Goal: Information Seeking & Learning: Learn about a topic

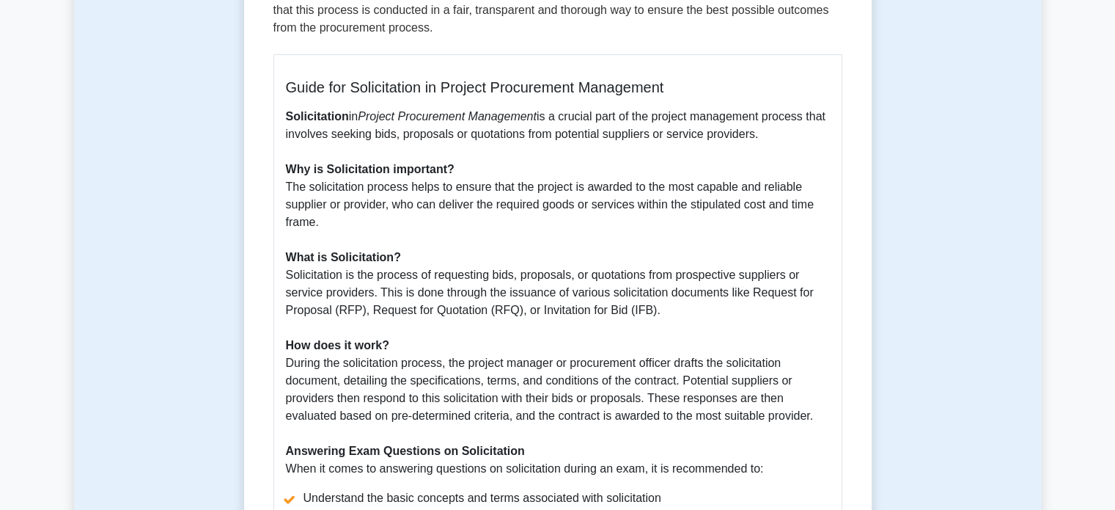
scroll to position [293, 0]
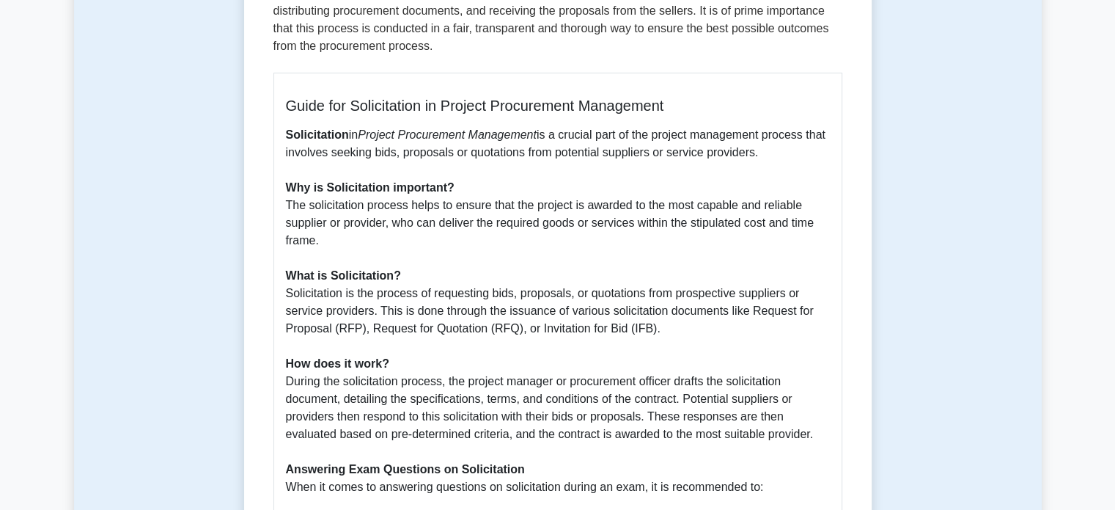
click at [297, 342] on p "Solicitation in Project Procurement Management is a crucial part of the project…" at bounding box center [558, 310] width 544 height 369
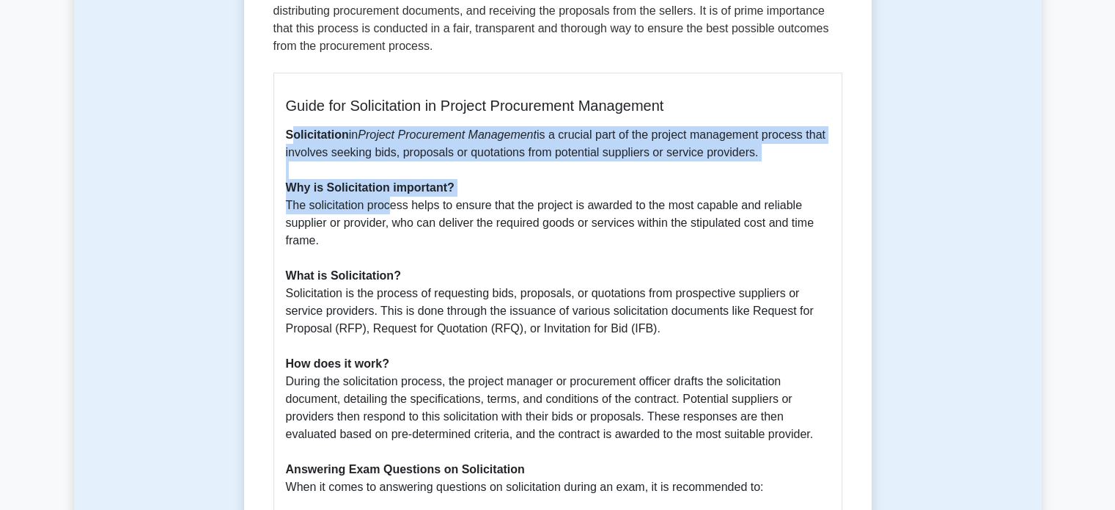
drag, startPoint x: 290, startPoint y: 139, endPoint x: 381, endPoint y: 208, distance: 114.5
click at [381, 208] on p "Solicitation in Project Procurement Management is a crucial part of the project…" at bounding box center [558, 310] width 544 height 369
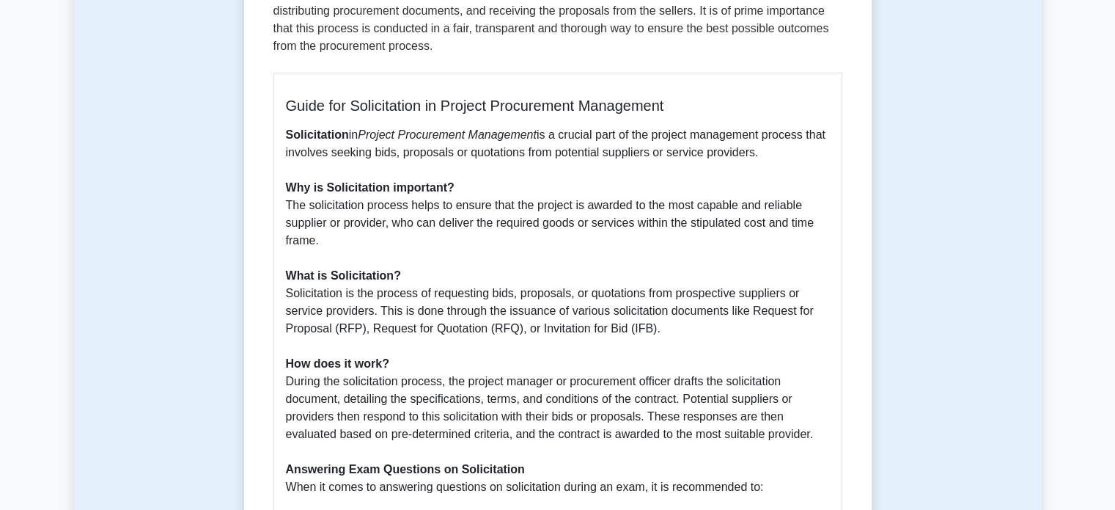
click at [349, 287] on p "Solicitation in Project Procurement Management is a crucial part of the project…" at bounding box center [558, 310] width 544 height 369
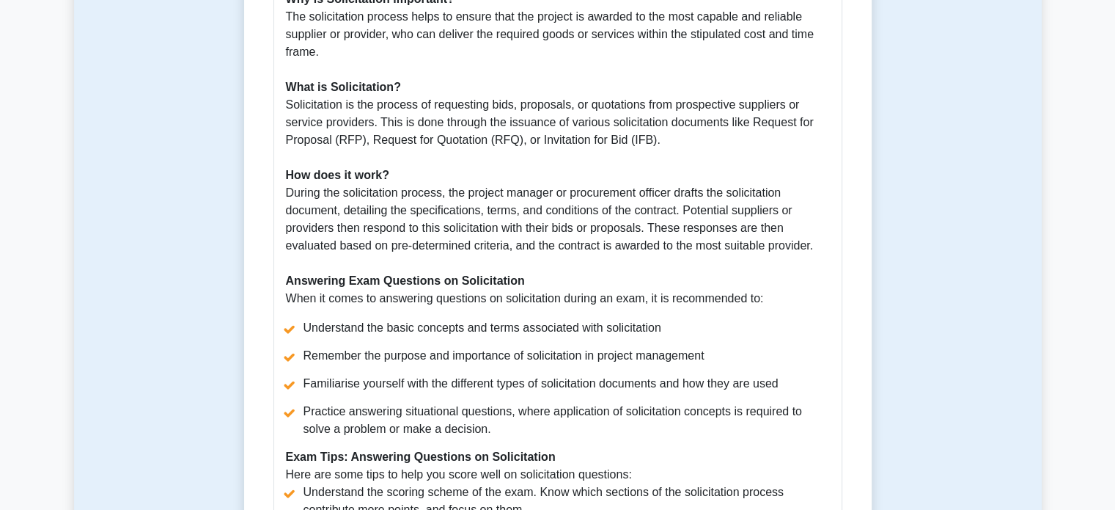
scroll to position [513, 0]
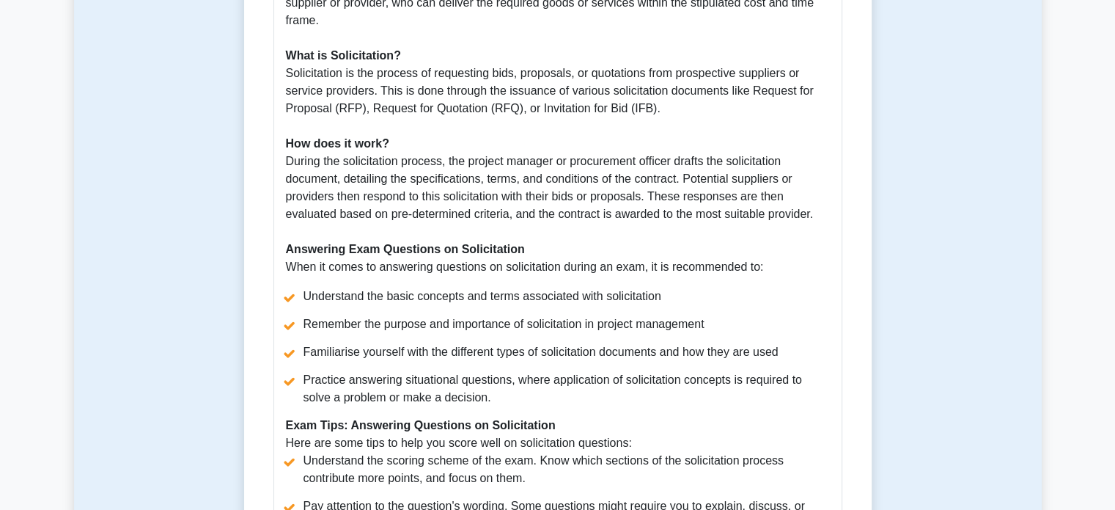
drag, startPoint x: 286, startPoint y: 71, endPoint x: 849, endPoint y: 210, distance: 580.0
click at [849, 210] on div "Solicitation 5 minutes 5 Questions Guide for Solicitation in Project Procuremen…" at bounding box center [558, 214] width 616 height 1157
copy p "Solicitation is the process of requesting bids, proposals, or quotations from p…"
click at [430, 265] on p "Solicitation in Project Procurement Management is a crucial part of the project…" at bounding box center [558, 90] width 544 height 369
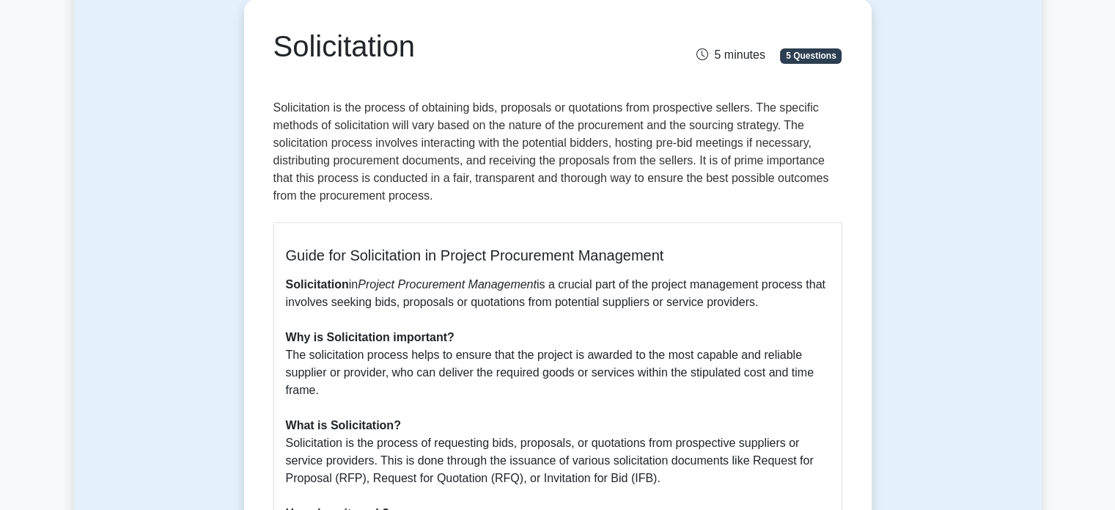
scroll to position [141, 0]
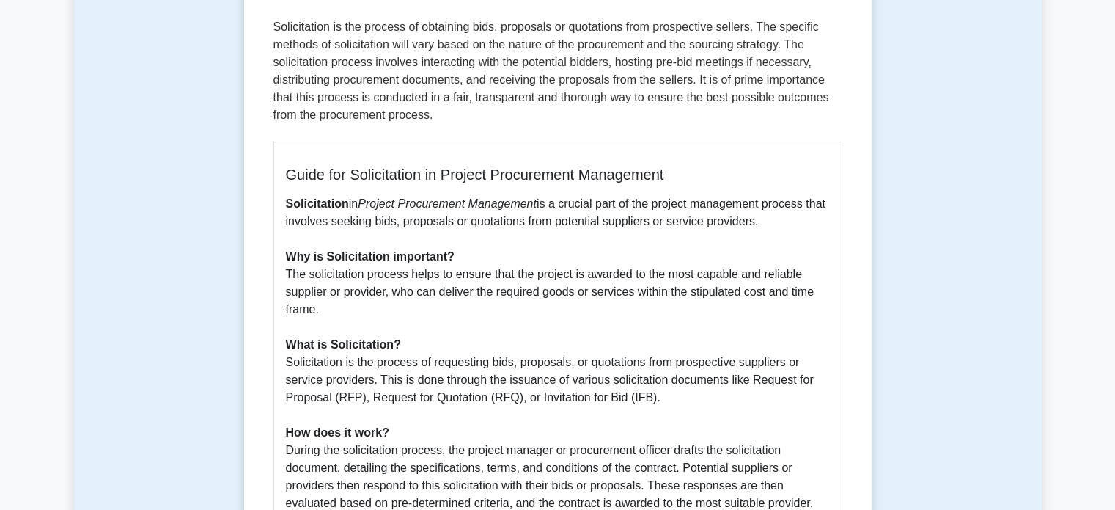
scroll to position [73, 0]
